Goal: Navigation & Orientation: Find specific page/section

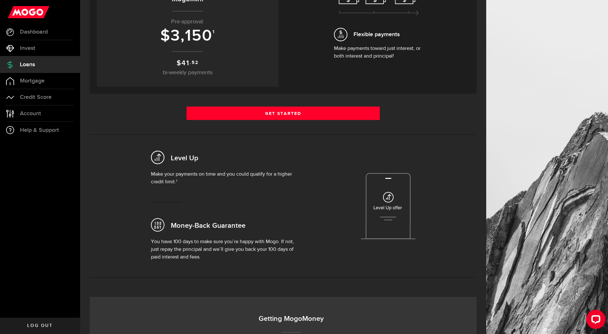
scroll to position [128, 0]
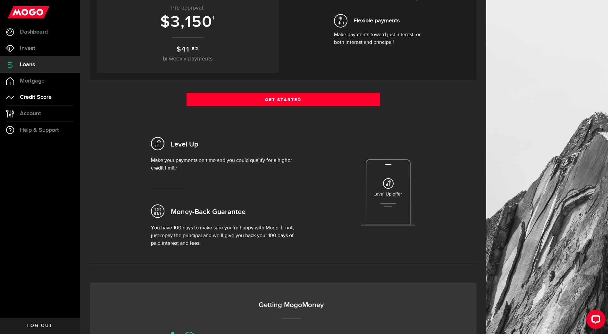
click at [26, 92] on link "Credit Score" at bounding box center [40, 97] width 80 height 16
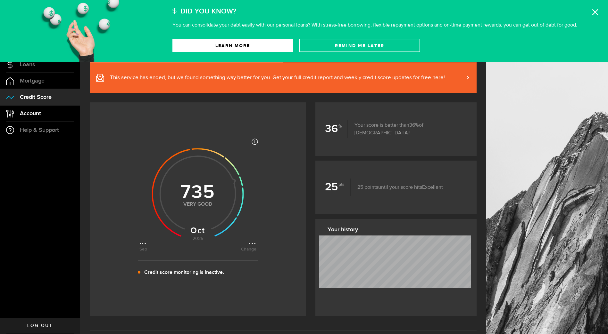
click at [31, 110] on link "Account Compte" at bounding box center [40, 114] width 80 height 16
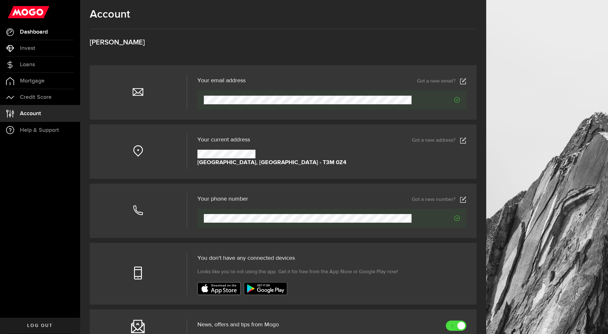
click at [28, 32] on span "Dashboard" at bounding box center [34, 32] width 28 height 6
